Goal: Complete application form

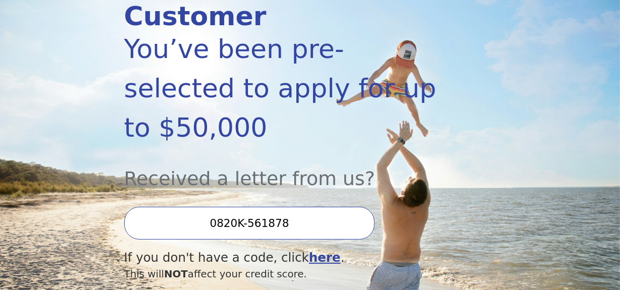
scroll to position [187, 0]
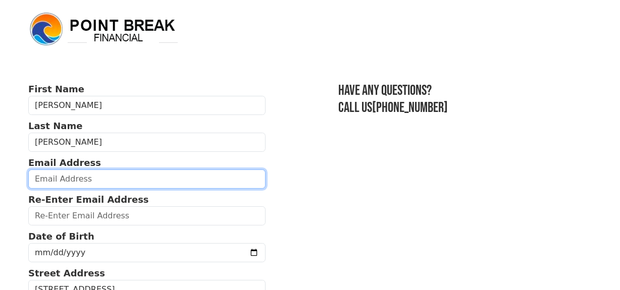
click at [77, 179] on input "email" at bounding box center [146, 179] width 237 height 19
type input "[EMAIL_ADDRESS][DOMAIN_NAME]"
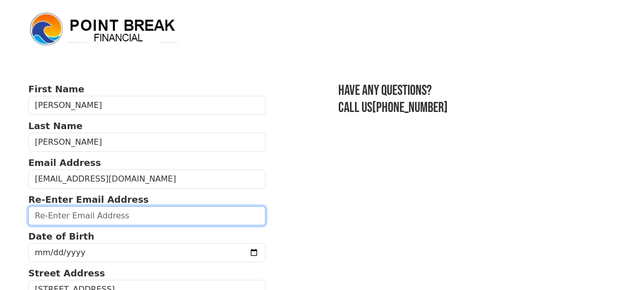
type input "[EMAIL_ADDRESS][DOMAIN_NAME]"
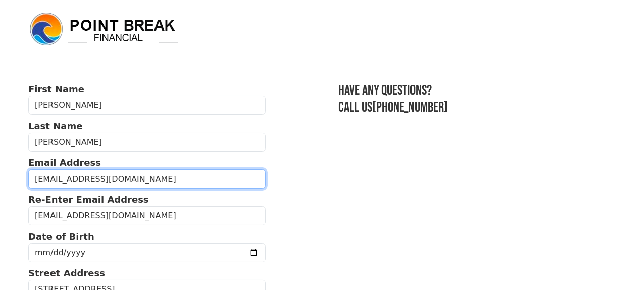
type input "[PHONE_NUMBER]"
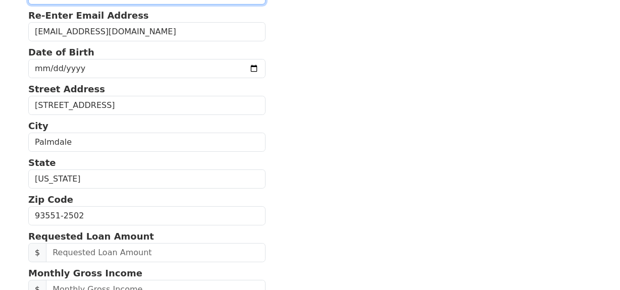
scroll to position [183, 0]
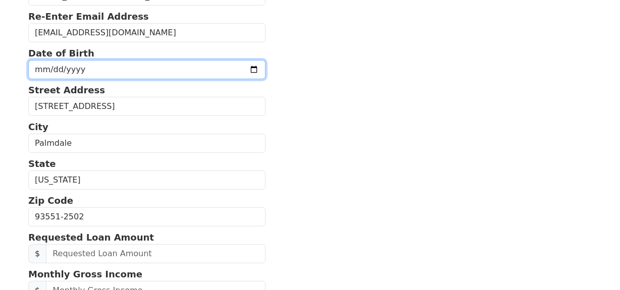
click at [46, 66] on input "date" at bounding box center [146, 69] width 237 height 19
type input "[DATE]"
click at [188, 70] on input "[DATE]" at bounding box center [146, 69] width 237 height 19
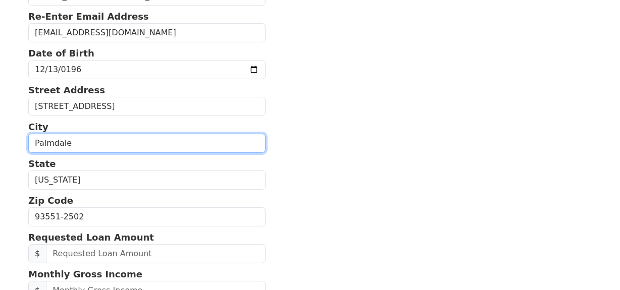
click at [131, 142] on input "Palmdale" at bounding box center [146, 143] width 237 height 19
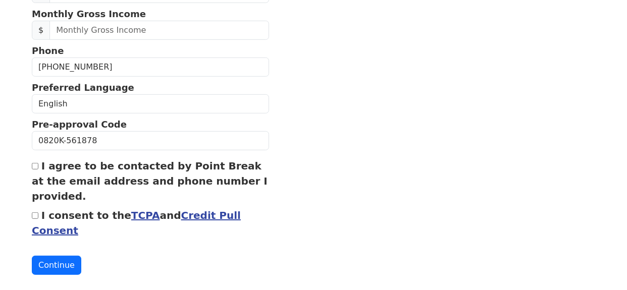
scroll to position [454, 0]
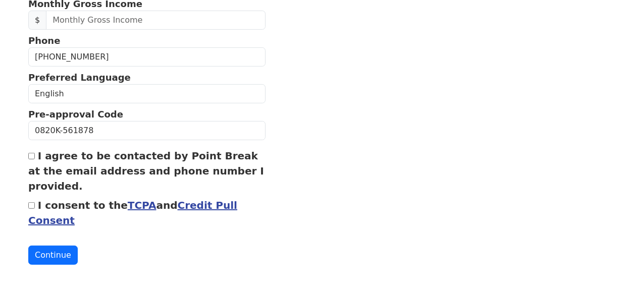
click at [193, 206] on link "Credit Pull Consent" at bounding box center [132, 213] width 209 height 27
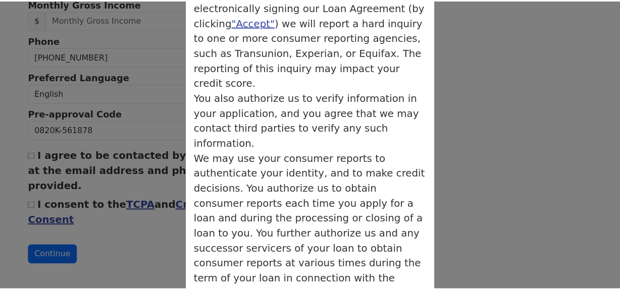
scroll to position [278, 0]
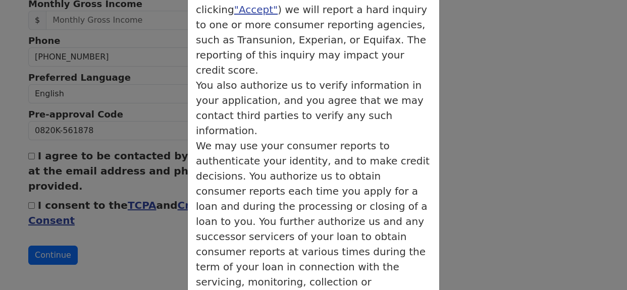
click at [530, 171] on div "× Credit Authorization Credit Authorization You acknowledge that by clicking "C…" at bounding box center [313, 145] width 627 height 290
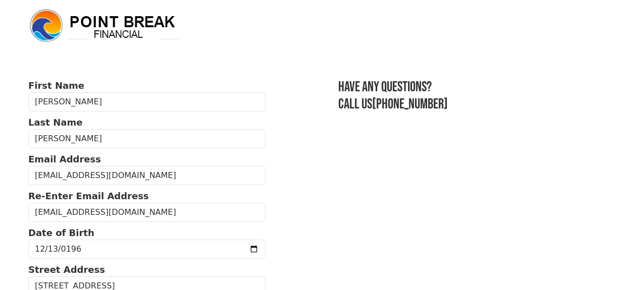
scroll to position [0, 0]
